Goal: Task Accomplishment & Management: Use online tool/utility

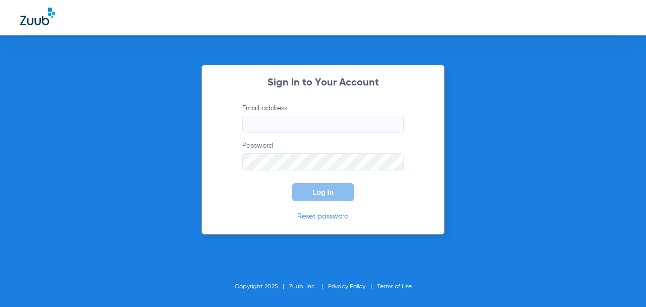
click at [297, 126] on input "Email address" at bounding box center [323, 124] width 162 height 17
type input "[EMAIL_ADDRESS][DOMAIN_NAME]"
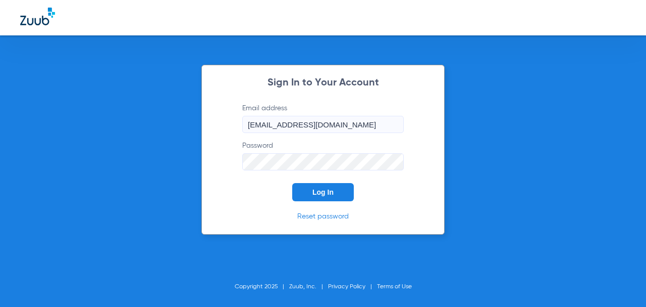
click at [292, 183] on button "Log In" at bounding box center [323, 192] width 62 height 18
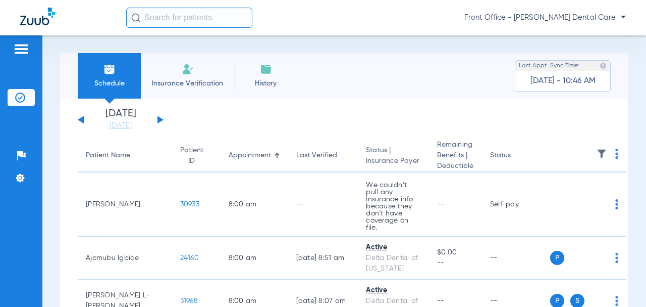
click at [159, 120] on button at bounding box center [161, 120] width 6 height 8
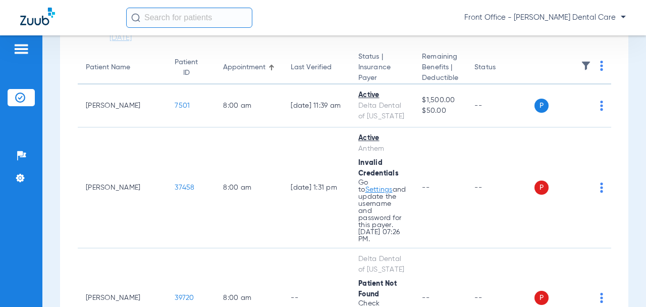
scroll to position [101, 0]
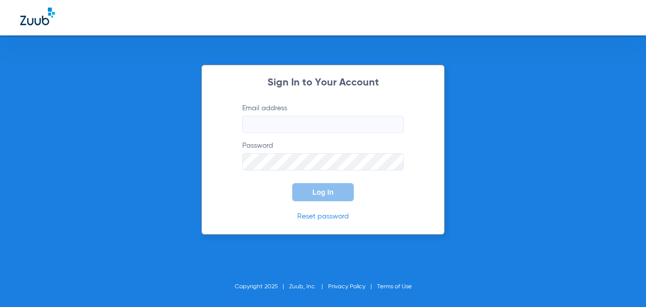
click at [343, 125] on input "Email address" at bounding box center [323, 124] width 162 height 17
type input "[EMAIL_ADDRESS][DOMAIN_NAME]"
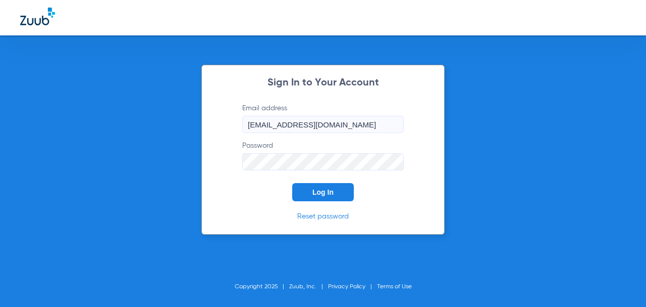
click at [292, 183] on button "Log In" at bounding box center [323, 192] width 62 height 18
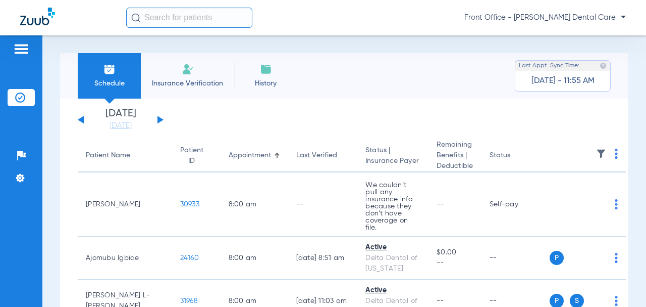
click at [161, 120] on button at bounding box center [161, 120] width 6 height 8
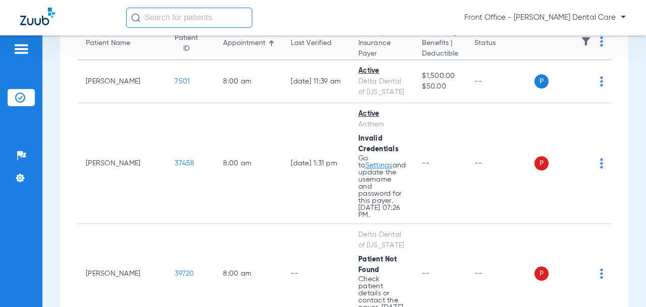
scroll to position [152, 0]
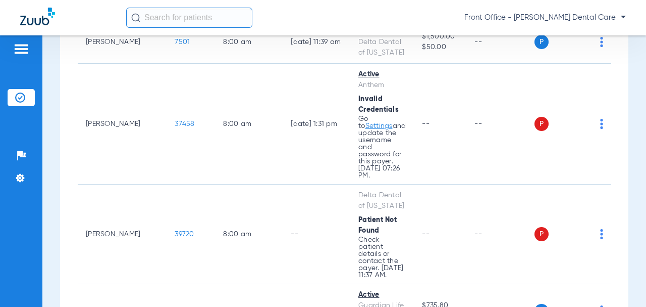
click at [175, 120] on span "37458" at bounding box center [185, 123] width 20 height 7
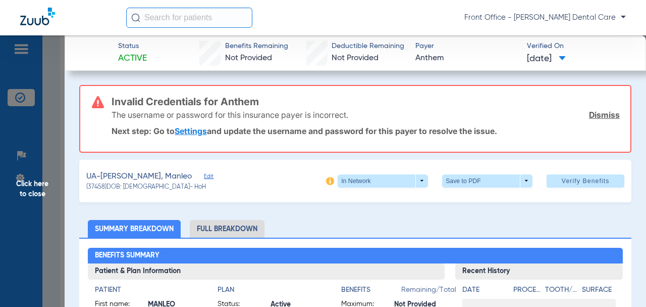
click at [34, 196] on span "Click here to close" at bounding box center [32, 188] width 65 height 307
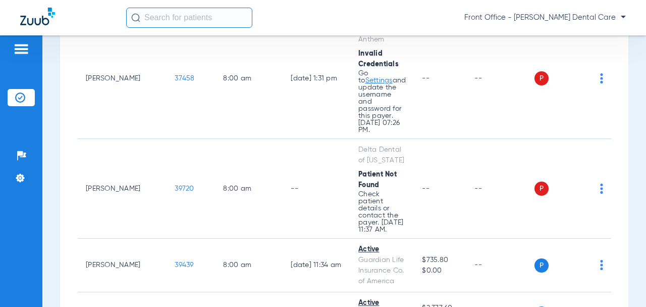
scroll to position [202, 0]
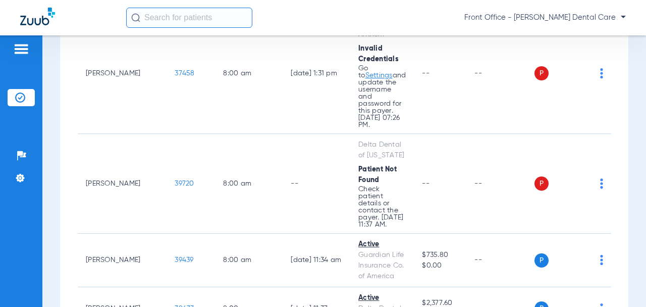
click at [175, 180] on span "39720" at bounding box center [184, 183] width 19 height 7
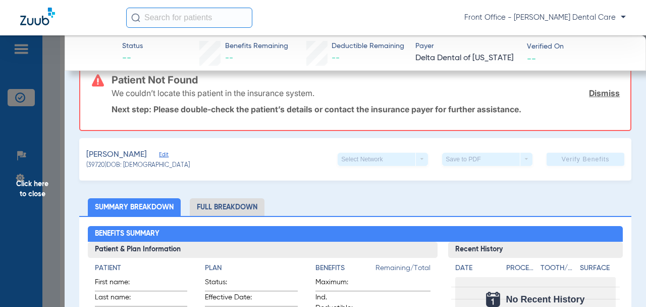
scroll to position [101, 0]
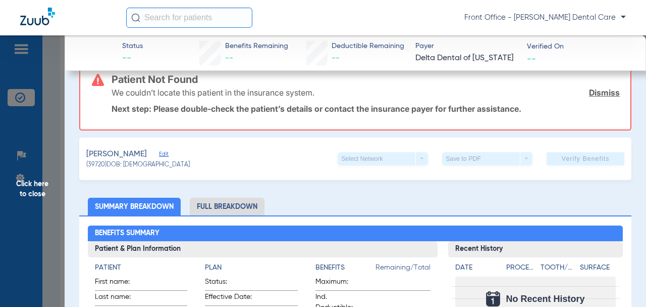
click at [168, 154] on span "Edit" at bounding box center [163, 156] width 9 height 10
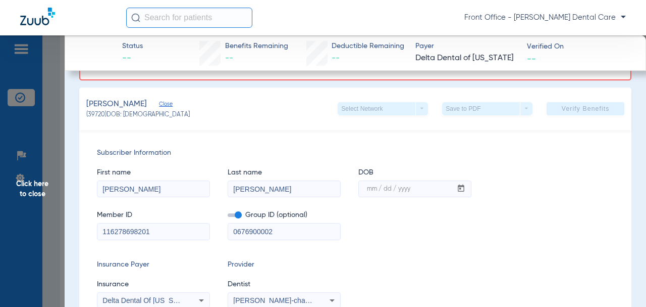
scroll to position [202, 0]
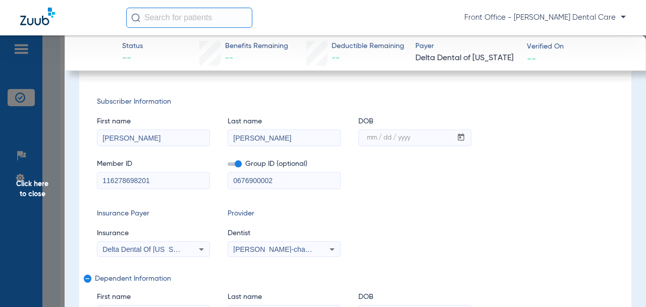
drag, startPoint x: 265, startPoint y: 178, endPoint x: 251, endPoint y: 180, distance: 14.2
click at [233, 178] on input "0676900002" at bounding box center [284, 180] width 112 height 16
paste input "-"
type input "06769-00002"
drag, startPoint x: 133, startPoint y: 179, endPoint x: 115, endPoint y: 178, distance: 18.7
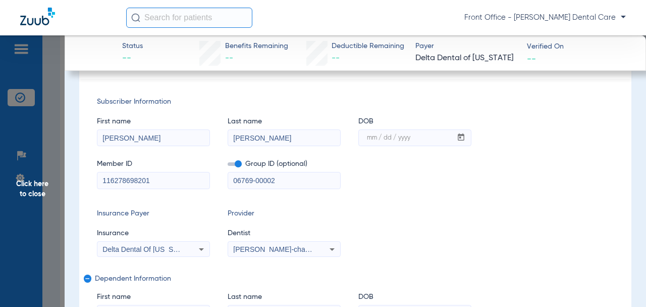
click at [92, 178] on div "Subscriber Information First name [PERSON_NAME] Last name [PERSON_NAME] mm / dd…" at bounding box center [355, 230] width 553 height 303
click at [369, 137] on mat-label "mm / dd / yyyy" at bounding box center [388, 138] width 43 height 6
click at [369, 137] on input "mm / dd / yyyy" at bounding box center [405, 138] width 93 height 16
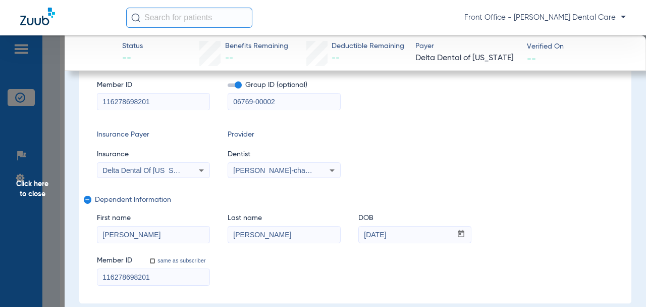
scroll to position [123, 0]
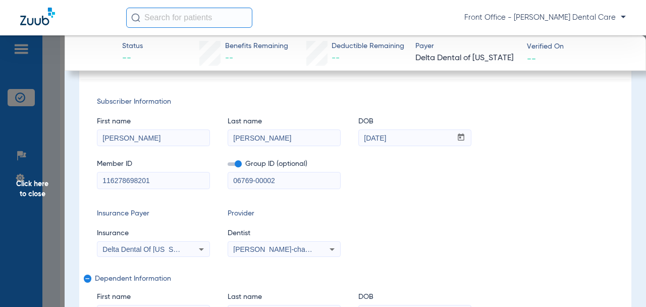
drag, startPoint x: 405, startPoint y: 136, endPoint x: 376, endPoint y: 136, distance: 29.3
click at [376, 136] on input "[DATE]" at bounding box center [405, 138] width 93 height 16
type input "[DATE]"
click at [411, 109] on app-form-date-input "DOB mm / dd / yyyy [DATE]" at bounding box center [415, 126] width 113 height 39
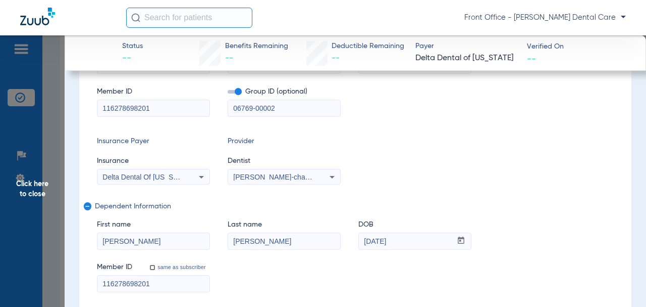
scroll to position [224, 0]
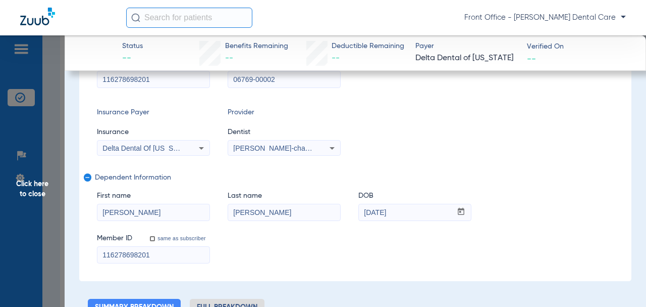
click at [179, 212] on div "First name [PERSON_NAME] Last name [PERSON_NAME] DOB mm / dd / yyyy [DATE]" at bounding box center [355, 200] width 517 height 39
drag, startPoint x: 155, startPoint y: 254, endPoint x: 86, endPoint y: 255, distance: 68.7
click at [86, 255] on div "Subscriber Information First name [PERSON_NAME] Last name [PERSON_NAME] mm / dd…" at bounding box center [355, 129] width 553 height 303
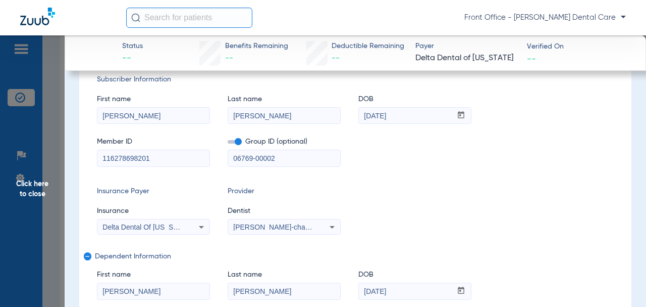
scroll to position [303, 0]
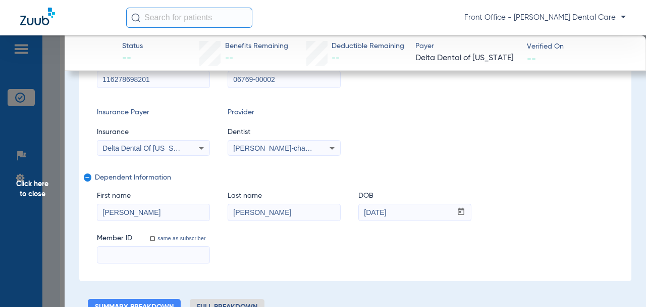
drag, startPoint x: 153, startPoint y: 212, endPoint x: 51, endPoint y: 210, distance: 102.5
drag, startPoint x: 221, startPoint y: 210, endPoint x: 197, endPoint y: 212, distance: 23.8
click at [198, 212] on div "First name Last name [PERSON_NAME] DOB mm / dd / yyyy [DATE]" at bounding box center [355, 200] width 517 height 39
drag, startPoint x: 411, startPoint y: 211, endPoint x: 340, endPoint y: 201, distance: 71.9
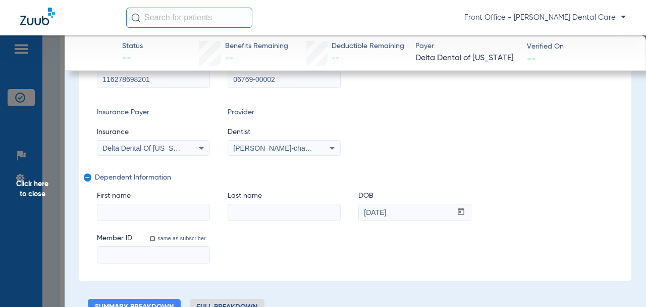
click at [338, 212] on div "First name Last name DOB mm / dd / yyyy [DATE]" at bounding box center [355, 200] width 517 height 39
click at [87, 176] on mat-icon "remove" at bounding box center [87, 179] width 6 height 12
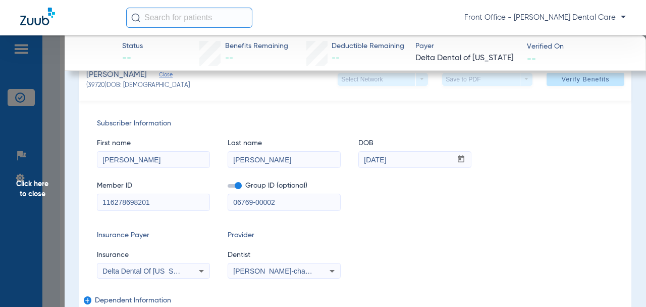
scroll to position [101, 0]
click at [562, 82] on span "Verify Benefits" at bounding box center [586, 80] width 48 height 8
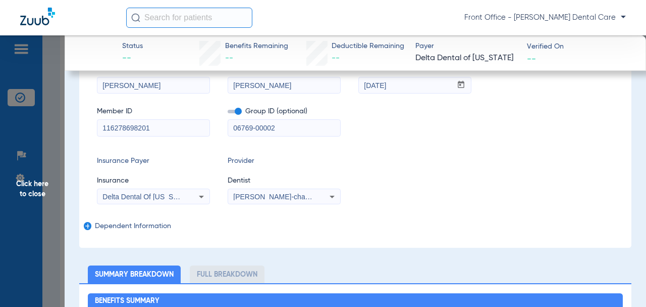
scroll to position [26, 0]
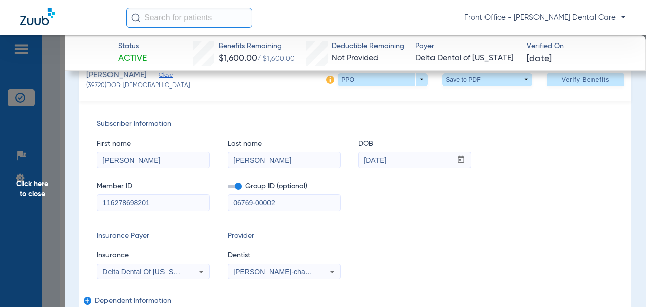
click at [35, 188] on span "Click here to close" at bounding box center [32, 188] width 65 height 307
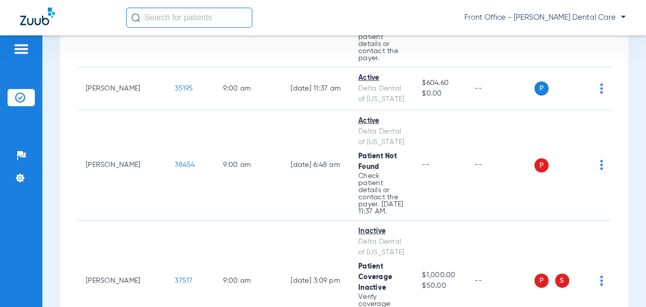
scroll to position [606, 0]
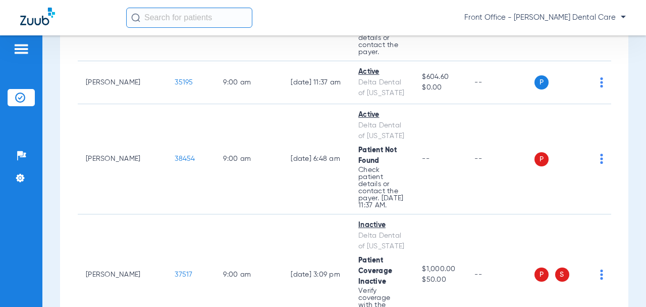
click at [175, 155] on span "38454" at bounding box center [185, 158] width 20 height 7
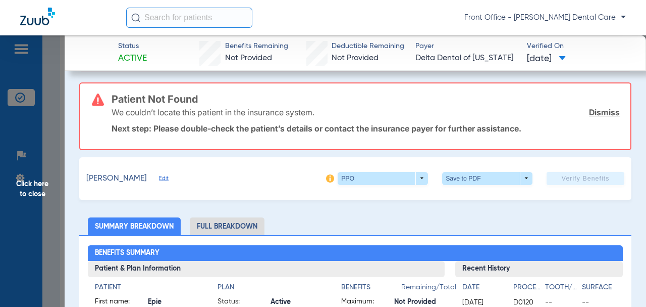
scroll to position [101, 0]
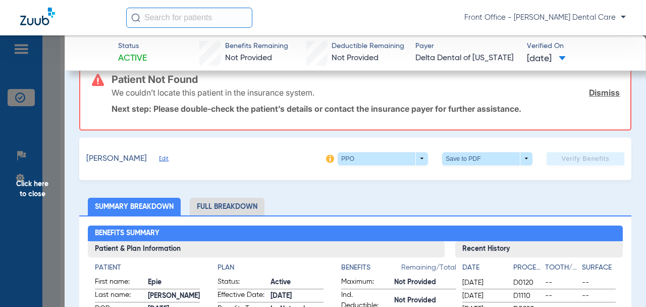
click at [159, 156] on span "Edit" at bounding box center [163, 160] width 9 height 10
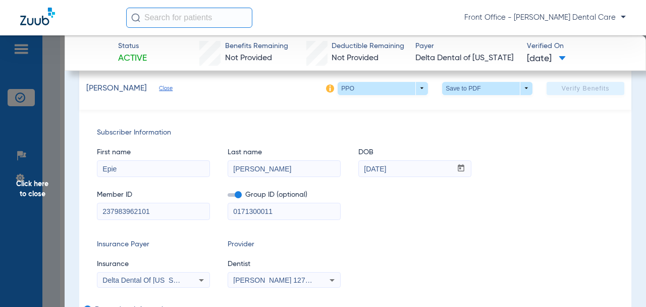
scroll to position [202, 0]
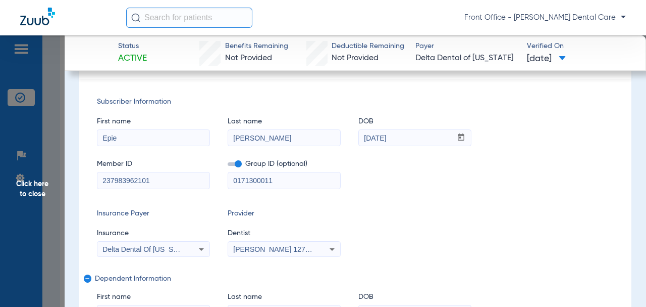
click at [238, 139] on input "[PERSON_NAME]" at bounding box center [284, 138] width 112 height 16
click at [239, 139] on input "[PERSON_NAME]" at bounding box center [284, 138] width 112 height 16
type input "[PERSON_NAME]"
click at [224, 176] on div "Member ID 237983962101 Group ID (optional) 0171300011" at bounding box center [355, 168] width 517 height 39
paste input "-00016"
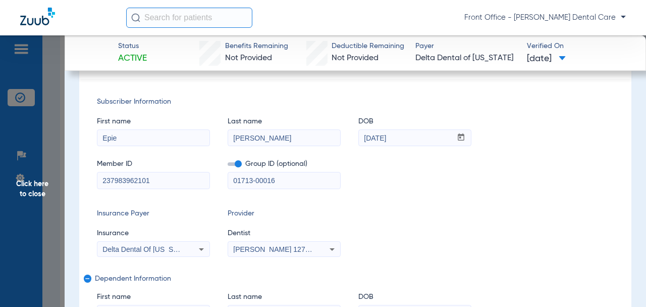
type input "01713-00016"
drag, startPoint x: 124, startPoint y: 176, endPoint x: 109, endPoint y: 180, distance: 15.7
click at [97, 176] on div "237983962101" at bounding box center [153, 180] width 113 height 17
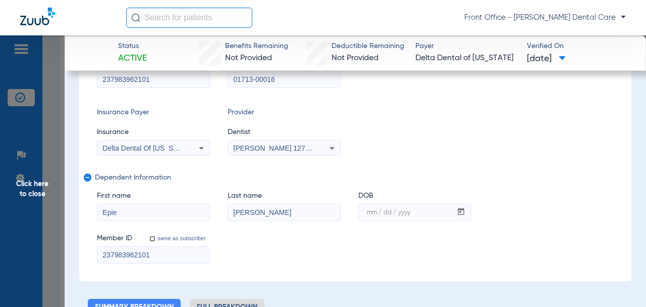
drag, startPoint x: 149, startPoint y: 252, endPoint x: 75, endPoint y: 240, distance: 75.2
click at [84, 244] on div "Subscriber Information First name [PERSON_NAME] Last name [PERSON_NAME] mm / dd…" at bounding box center [355, 129] width 553 height 303
drag, startPoint x: 135, startPoint y: 207, endPoint x: 84, endPoint y: 208, distance: 51.0
click at [84, 208] on div "Subscriber Information First name [PERSON_NAME] Last name [PERSON_NAME] DOB mm …" at bounding box center [355, 129] width 553 height 303
drag, startPoint x: 262, startPoint y: 211, endPoint x: 208, endPoint y: 213, distance: 54.1
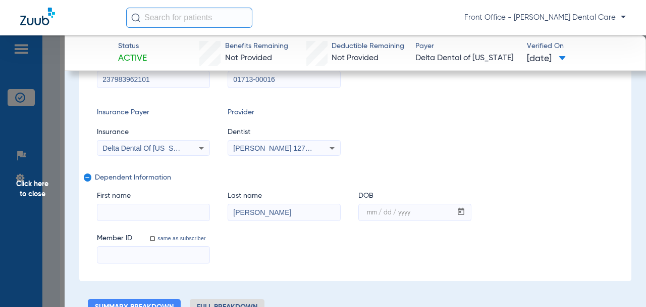
click at [208, 213] on div "First name Last name [PERSON_NAME] DOB mm / dd / yyyy" at bounding box center [355, 200] width 517 height 39
click at [88, 178] on mat-icon "remove" at bounding box center [87, 179] width 6 height 12
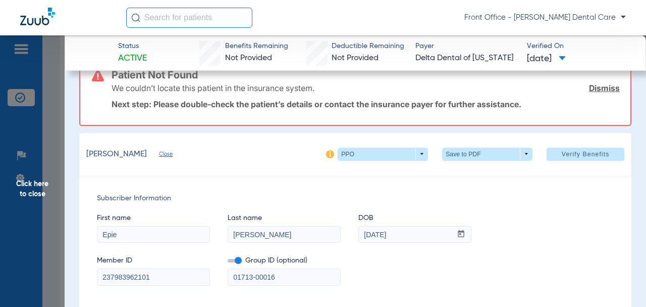
scroll to position [22, 0]
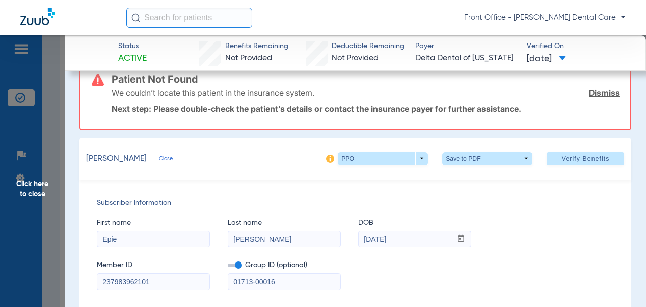
click at [562, 157] on span "Verify Benefits" at bounding box center [586, 159] width 48 height 8
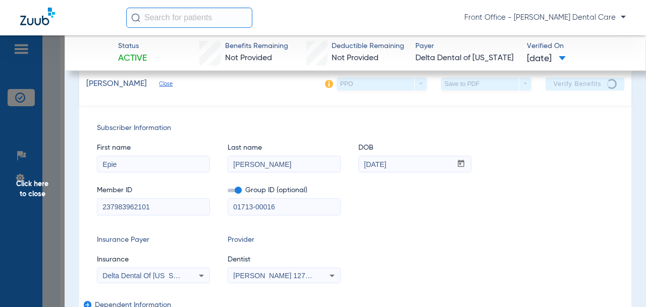
scroll to position [0, 0]
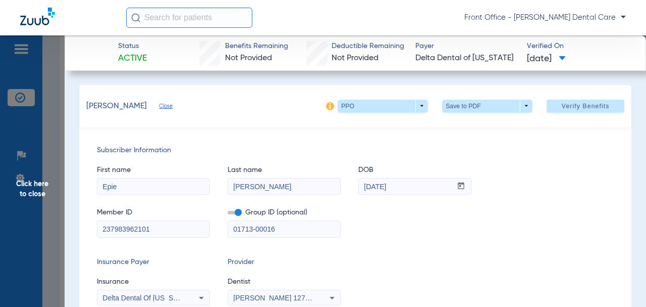
click at [35, 193] on span "Click here to close" at bounding box center [32, 188] width 65 height 307
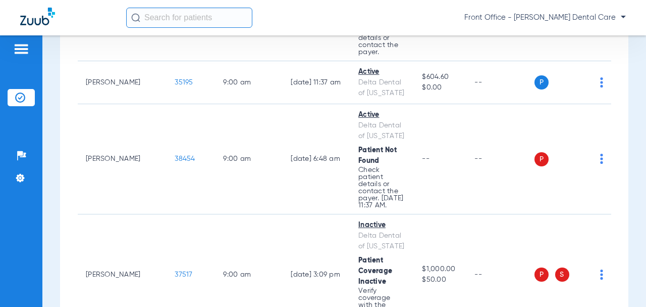
scroll to position [657, 0]
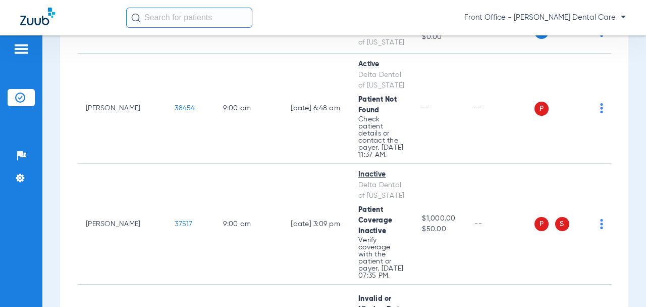
click at [175, 220] on span "37517" at bounding box center [184, 223] width 18 height 7
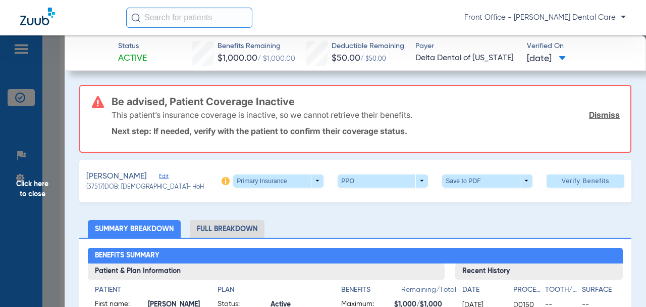
click at [161, 176] on span "Edit" at bounding box center [163, 178] width 9 height 10
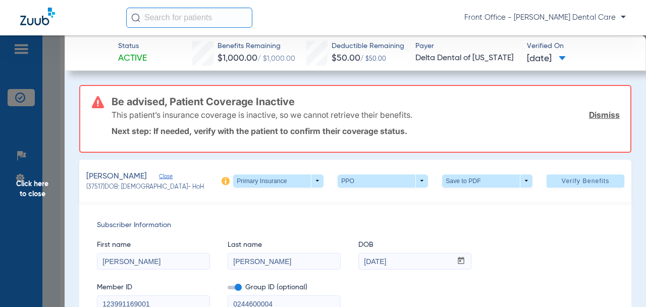
click at [38, 190] on span "Click here to close" at bounding box center [32, 188] width 65 height 307
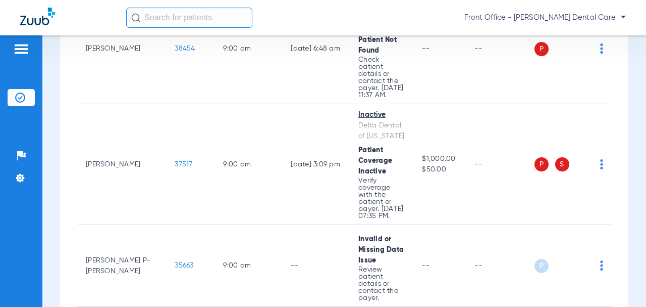
scroll to position [758, 0]
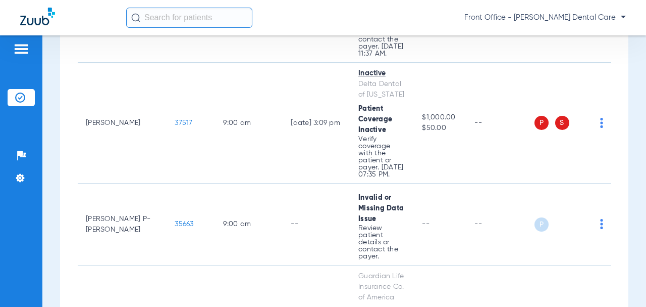
click at [175, 220] on span "35663" at bounding box center [184, 223] width 19 height 7
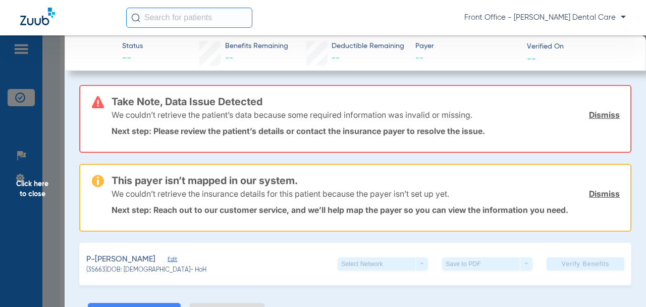
click at [38, 195] on span "Click here to close" at bounding box center [32, 188] width 65 height 307
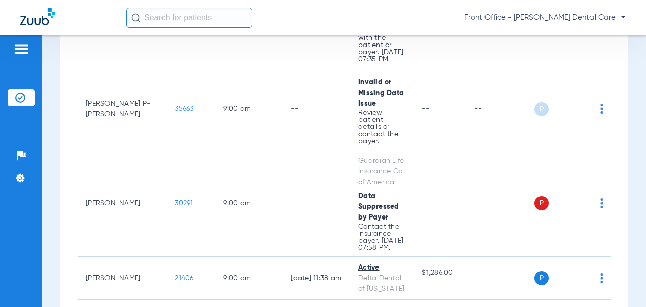
scroll to position [909, 0]
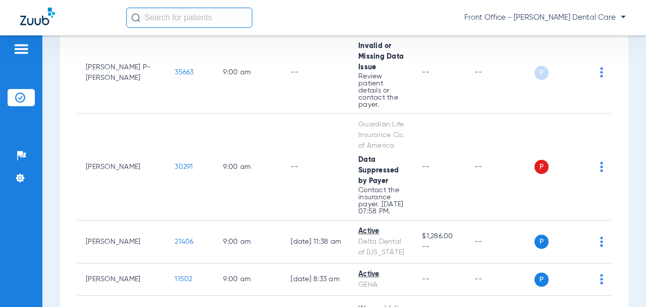
click at [175, 163] on span "30291" at bounding box center [184, 166] width 18 height 7
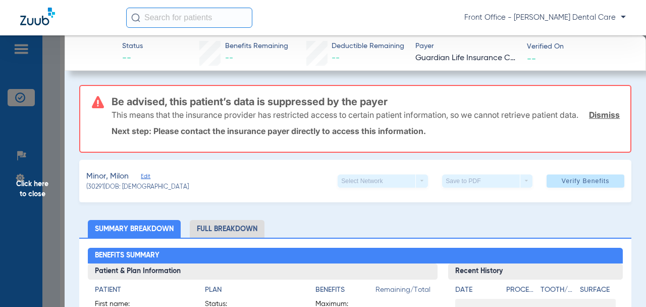
click at [26, 192] on span "Click here to close" at bounding box center [32, 188] width 65 height 307
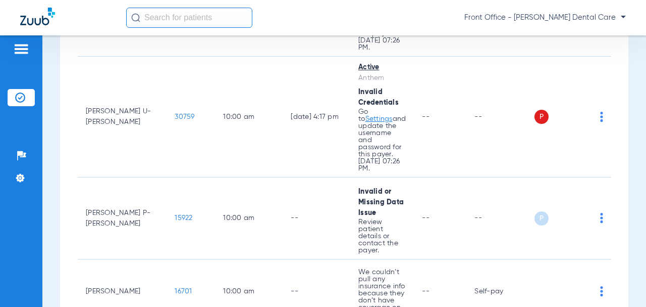
scroll to position [1465, 0]
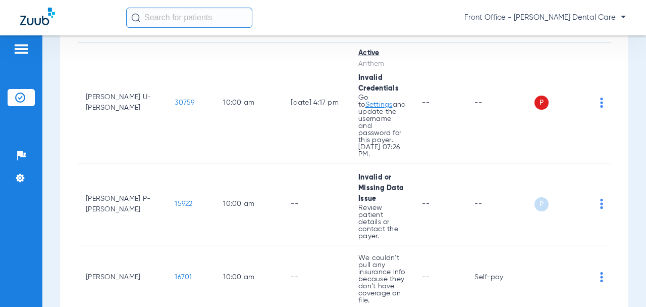
click at [175, 200] on span "15922" at bounding box center [184, 203] width 18 height 7
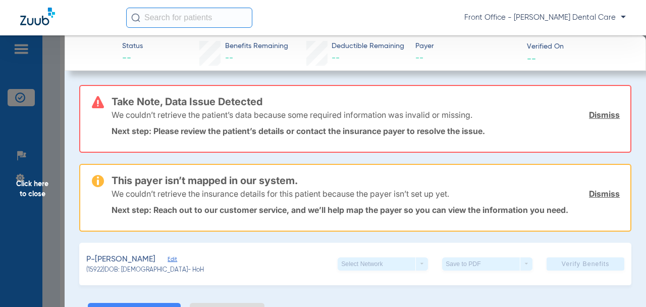
click at [31, 185] on span "Click here to close" at bounding box center [32, 188] width 65 height 307
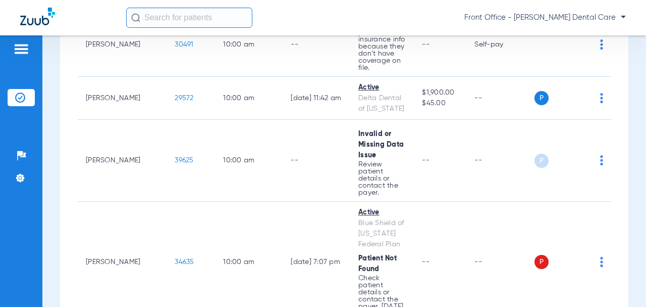
scroll to position [1768, 0]
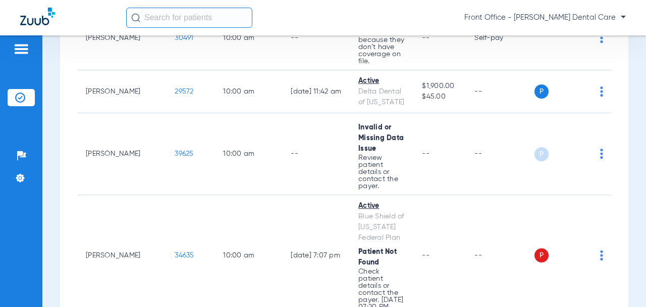
click at [175, 252] on span "34635" at bounding box center [184, 255] width 19 height 7
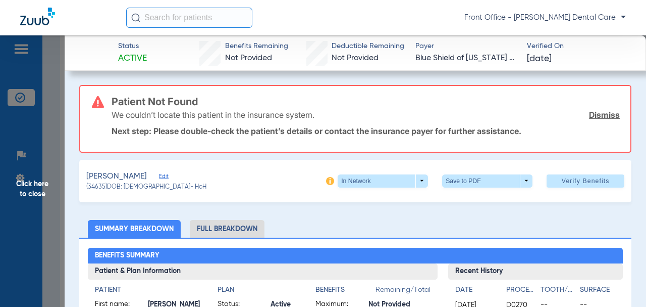
click at [40, 195] on span "Click here to close" at bounding box center [32, 188] width 65 height 307
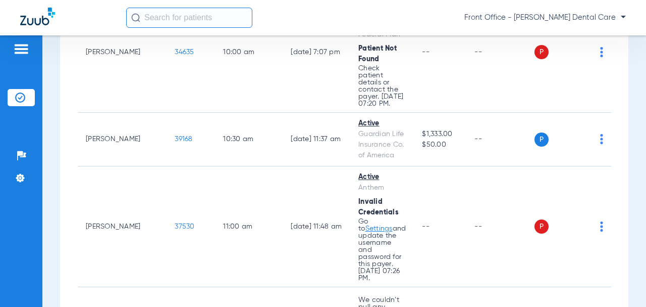
scroll to position [2020, 0]
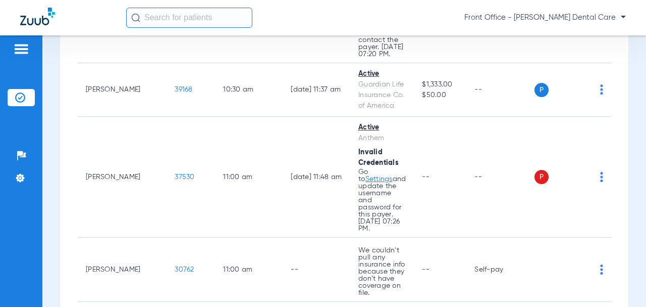
click at [175, 266] on span "30762" at bounding box center [184, 269] width 19 height 7
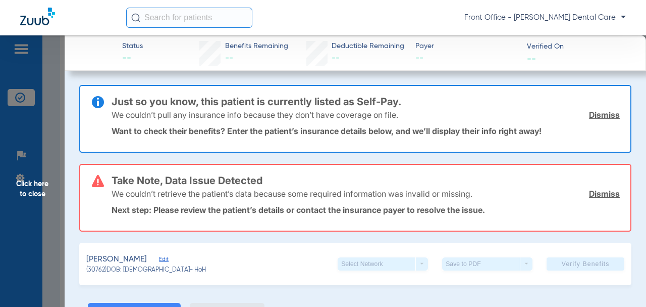
click at [33, 195] on span "Click here to close" at bounding box center [32, 188] width 65 height 307
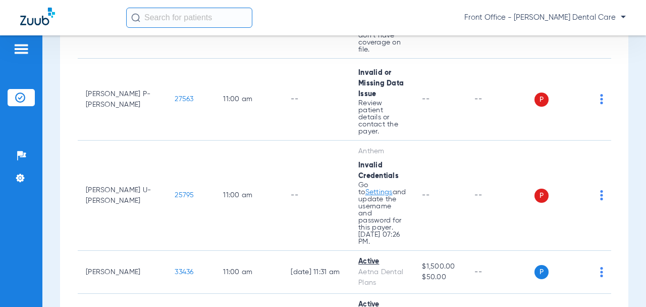
scroll to position [2273, 0]
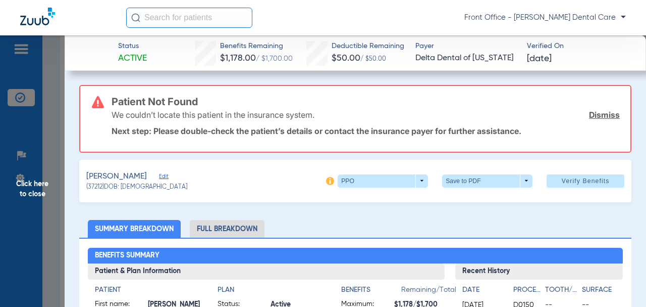
click at [24, 194] on span "Click here to close" at bounding box center [32, 188] width 65 height 307
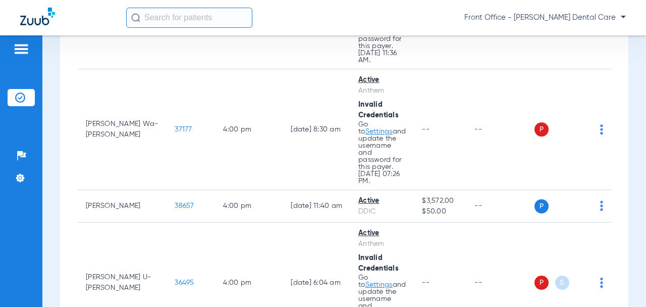
scroll to position [4293, 0]
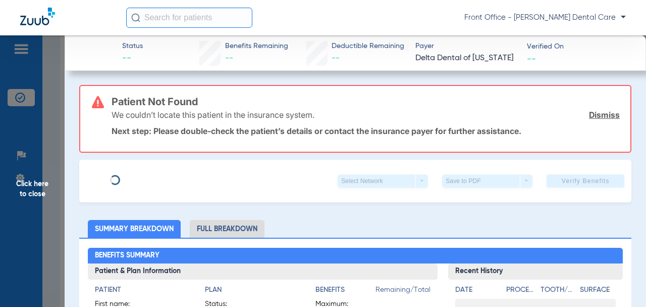
type input "[PERSON_NAME]"
type input "[DATE]"
type input "120785213902"
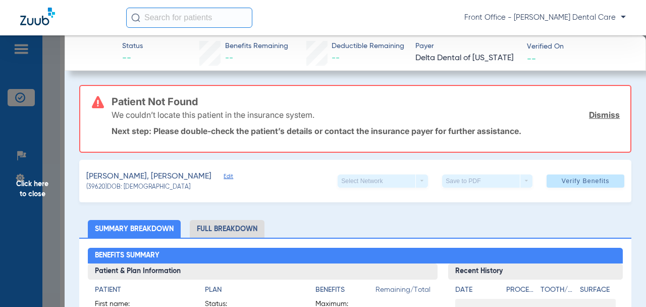
click at [224, 177] on span "Edit" at bounding box center [228, 178] width 9 height 10
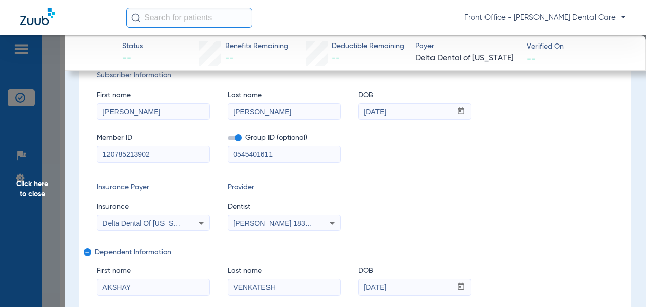
scroll to position [152, 0]
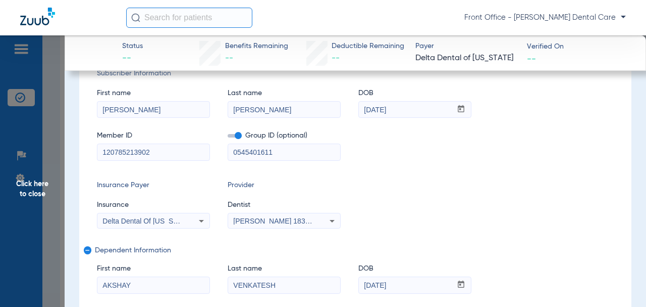
drag, startPoint x: 271, startPoint y: 155, endPoint x: 215, endPoint y: 154, distance: 56.6
click at [215, 154] on div "Member ID 120785213902 Group ID (optional) 0545401611" at bounding box center [355, 140] width 517 height 39
paste input "-"
type input "05454-01611"
drag, startPoint x: 137, startPoint y: 150, endPoint x: 123, endPoint y: 153, distance: 14.0
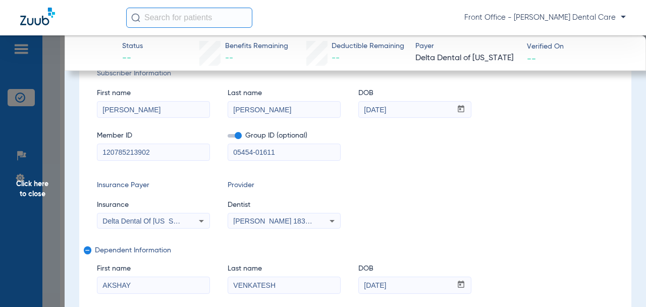
click at [95, 151] on div "Subscriber Information First name [PERSON_NAME] Last name [PERSON_NAME] mm / dd…" at bounding box center [355, 202] width 553 height 303
paste input "1"
type input "120785213901"
click at [381, 110] on input "[DATE]" at bounding box center [405, 110] width 93 height 16
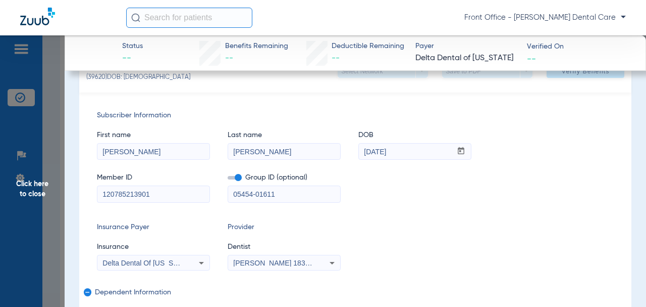
scroll to position [101, 0]
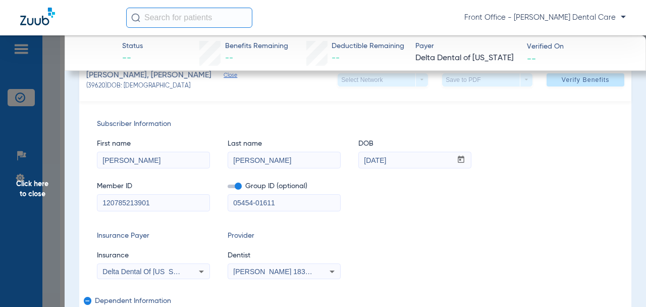
drag, startPoint x: 120, startPoint y: 158, endPoint x: 109, endPoint y: 158, distance: 11.1
click at [94, 157] on div "Subscriber Information First name [PERSON_NAME] Last name [PERSON_NAME] mm / dd…" at bounding box center [355, 252] width 553 height 303
paste input "Akshay"
type input "Akshay"
drag, startPoint x: 270, startPoint y: 161, endPoint x: 241, endPoint y: 160, distance: 28.3
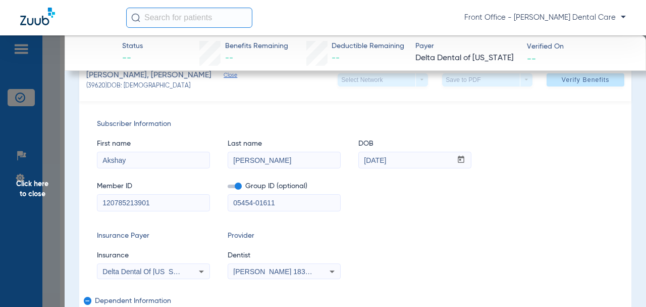
click at [225, 161] on div "First name [PERSON_NAME] Last name [PERSON_NAME] mm / dd / yyyy [DATE]" at bounding box center [355, 148] width 517 height 39
paste input "Venkatesh"
type input "Venkatesh"
drag, startPoint x: 390, startPoint y: 157, endPoint x: 378, endPoint y: 160, distance: 12.9
click at [377, 160] on input "[DATE]" at bounding box center [405, 160] width 93 height 16
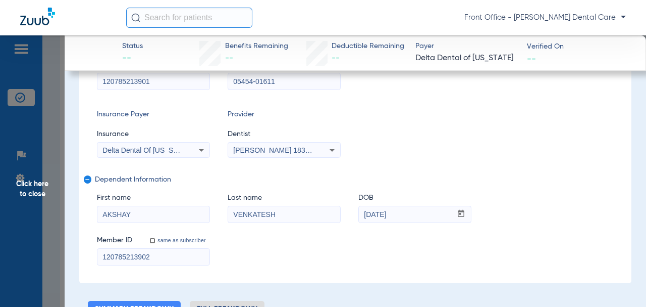
scroll to position [253, 0]
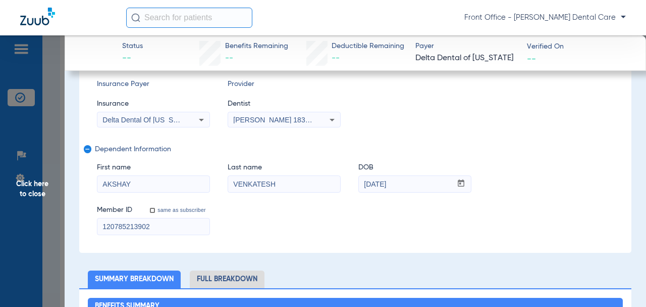
type input "[DATE]"
drag, startPoint x: 83, startPoint y: 224, endPoint x: 78, endPoint y: 224, distance: 5.1
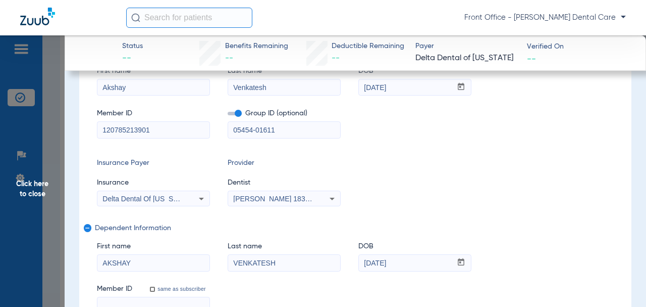
scroll to position [331, 0]
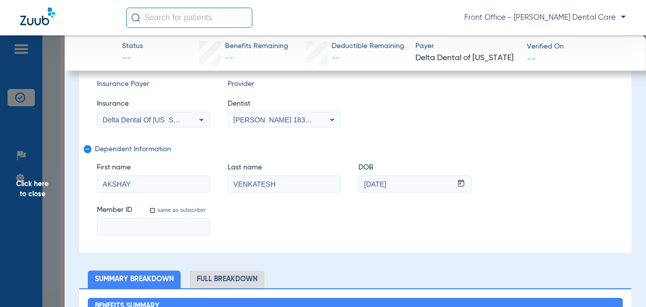
drag, startPoint x: 111, startPoint y: 191, endPoint x: 91, endPoint y: 193, distance: 19.8
click at [91, 193] on div "Subscriber Information First name [PERSON_NAME] Last name Venkatesh DOB mm / dd…" at bounding box center [355, 100] width 553 height 303
click at [217, 183] on div "First name Last name [PERSON_NAME] mm / dd / yyyy [DATE]" at bounding box center [355, 172] width 517 height 39
click at [337, 186] on div "First name Last name DOB mm / dd / yyyy [DATE]" at bounding box center [355, 172] width 517 height 39
click at [89, 150] on span "remove" at bounding box center [88, 149] width 8 height 8
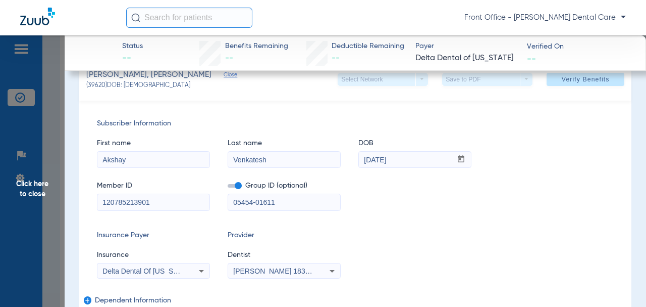
scroll to position [101, 0]
click at [562, 82] on span "Verify Benefits" at bounding box center [586, 80] width 48 height 8
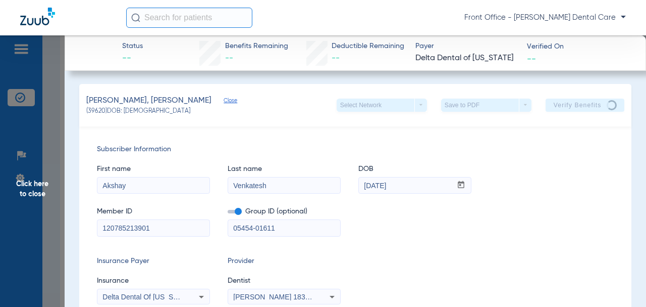
scroll to position [0, 0]
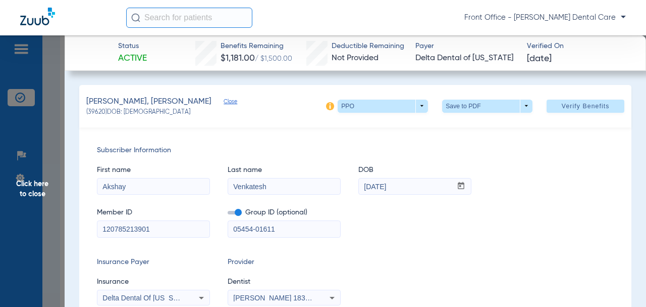
click at [39, 193] on span "Click here to close" at bounding box center [32, 188] width 65 height 307
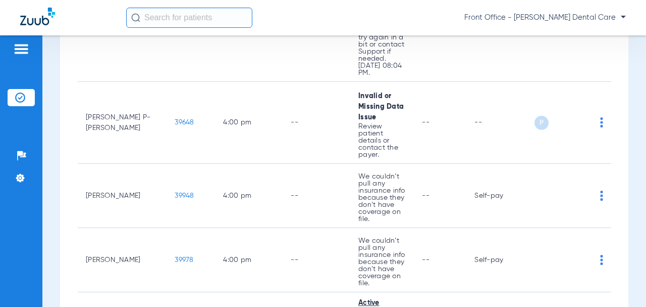
scroll to position [4899, 0]
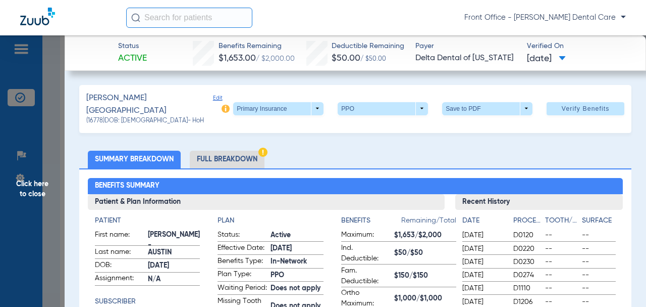
click at [23, 184] on span "Click here to close" at bounding box center [32, 188] width 65 height 307
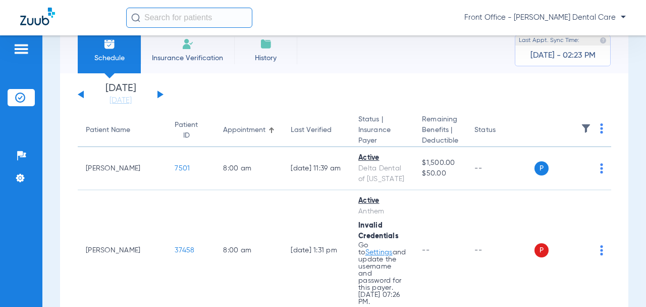
scroll to position [0, 0]
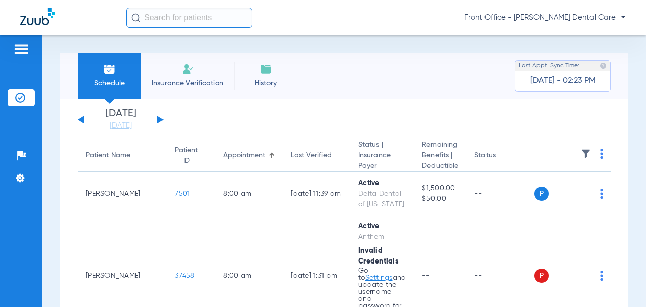
click at [160, 120] on button at bounding box center [161, 120] width 6 height 8
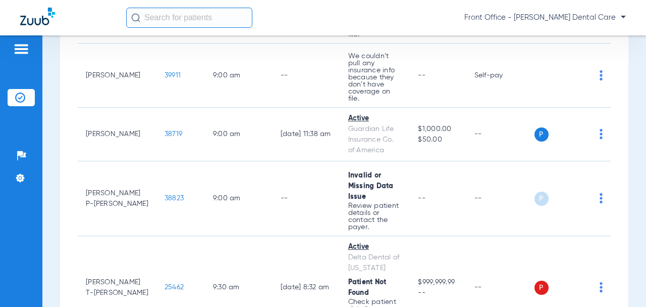
scroll to position [505, 0]
